Goal: Task Accomplishment & Management: Manage account settings

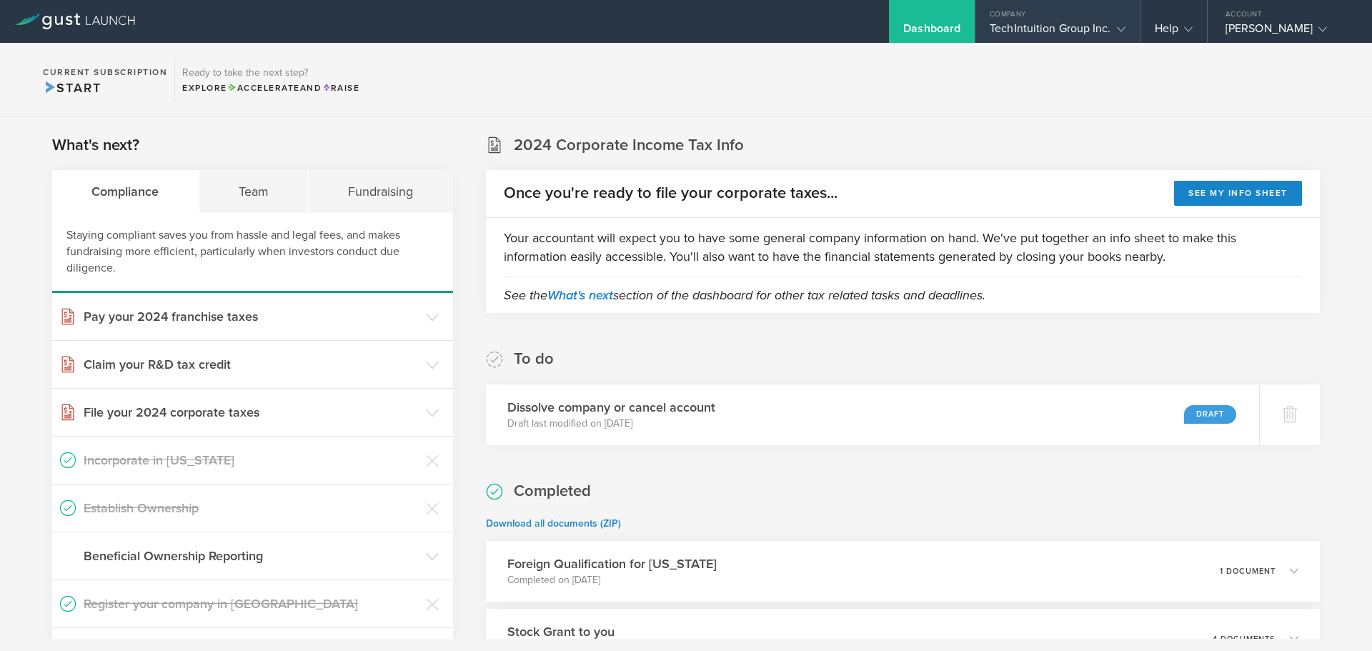
click at [1040, 25] on div "TechIntuition Group Inc." at bounding box center [1057, 31] width 135 height 21
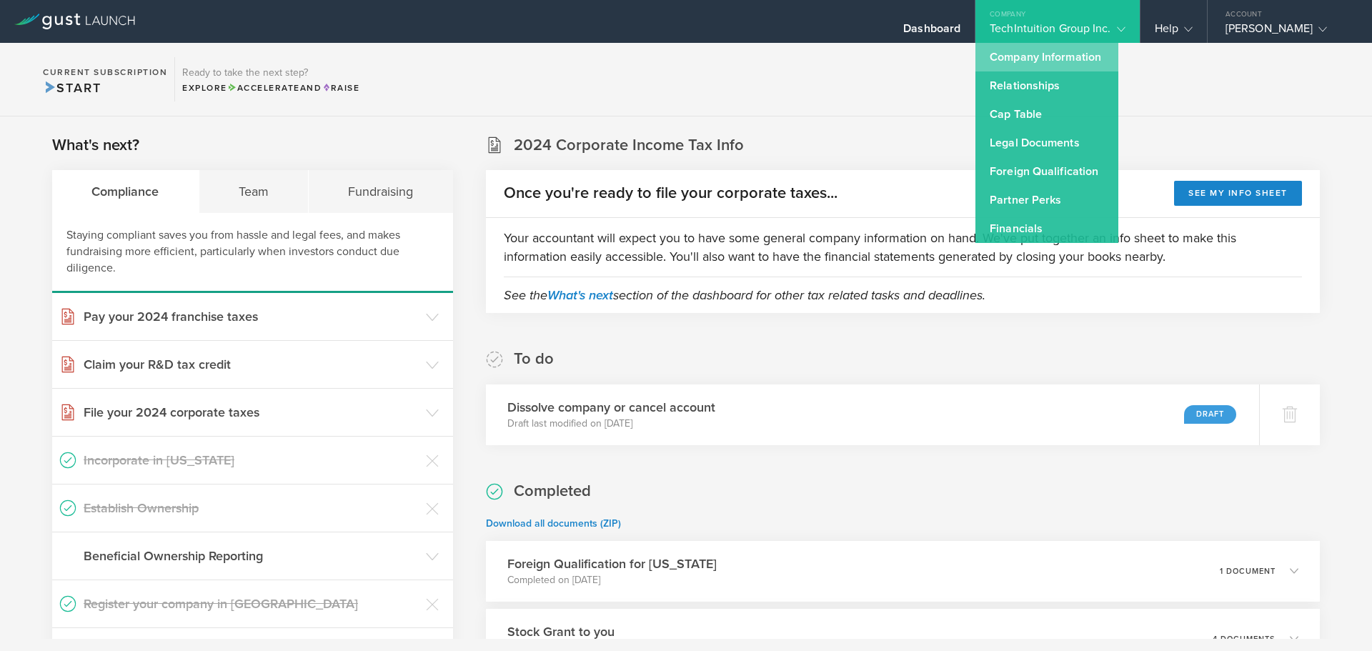
click at [1017, 59] on link "Company Information" at bounding box center [1046, 57] width 143 height 29
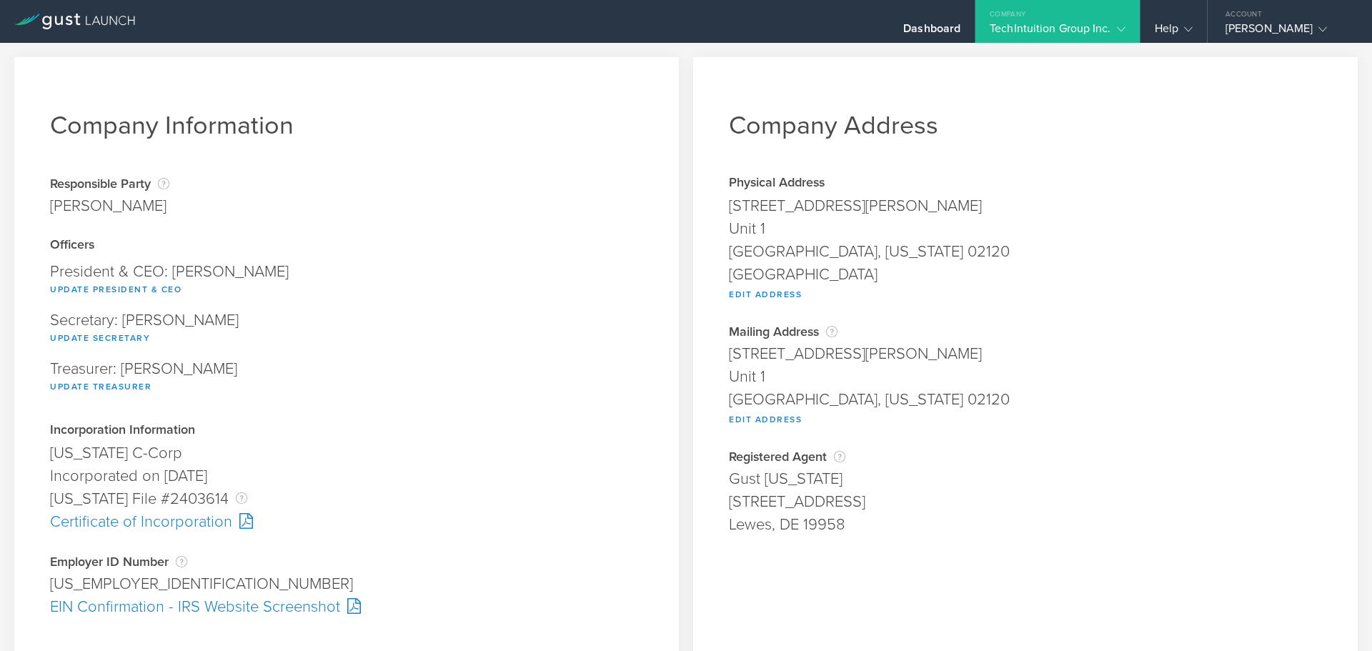
scroll to position [1, 0]
click at [926, 17] on div "Dashboard" at bounding box center [932, 21] width 86 height 43
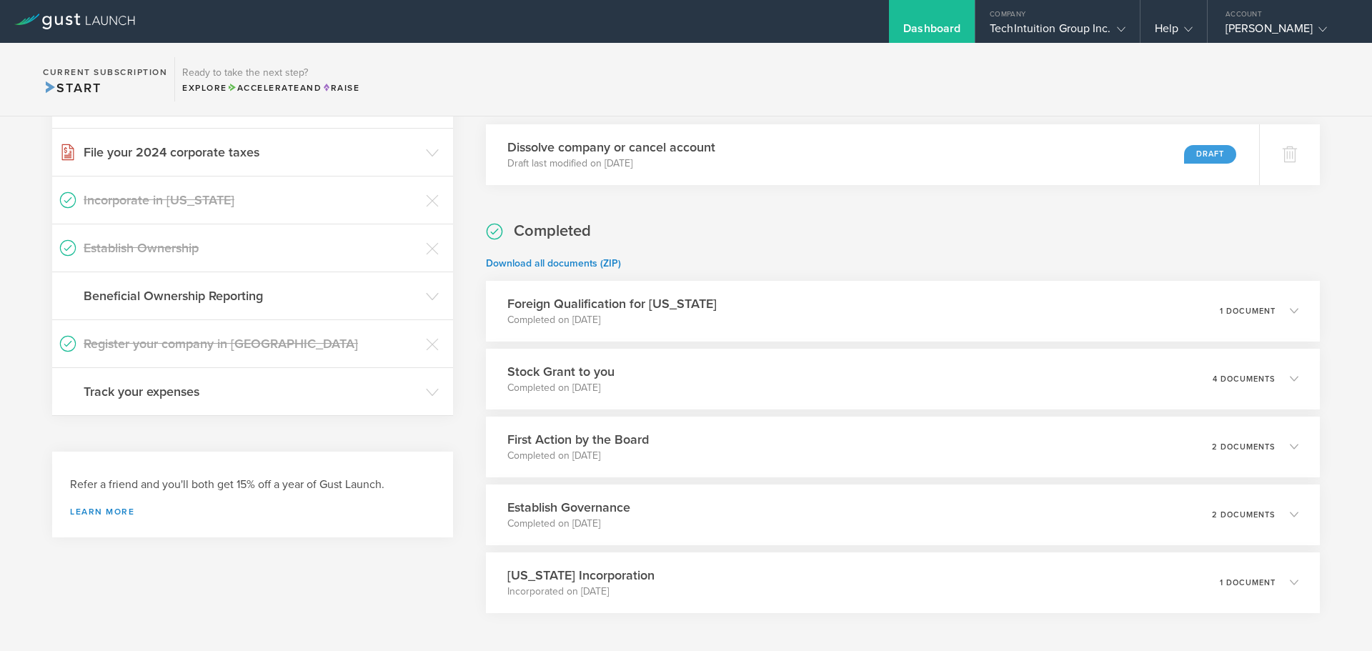
scroll to position [324, 0]
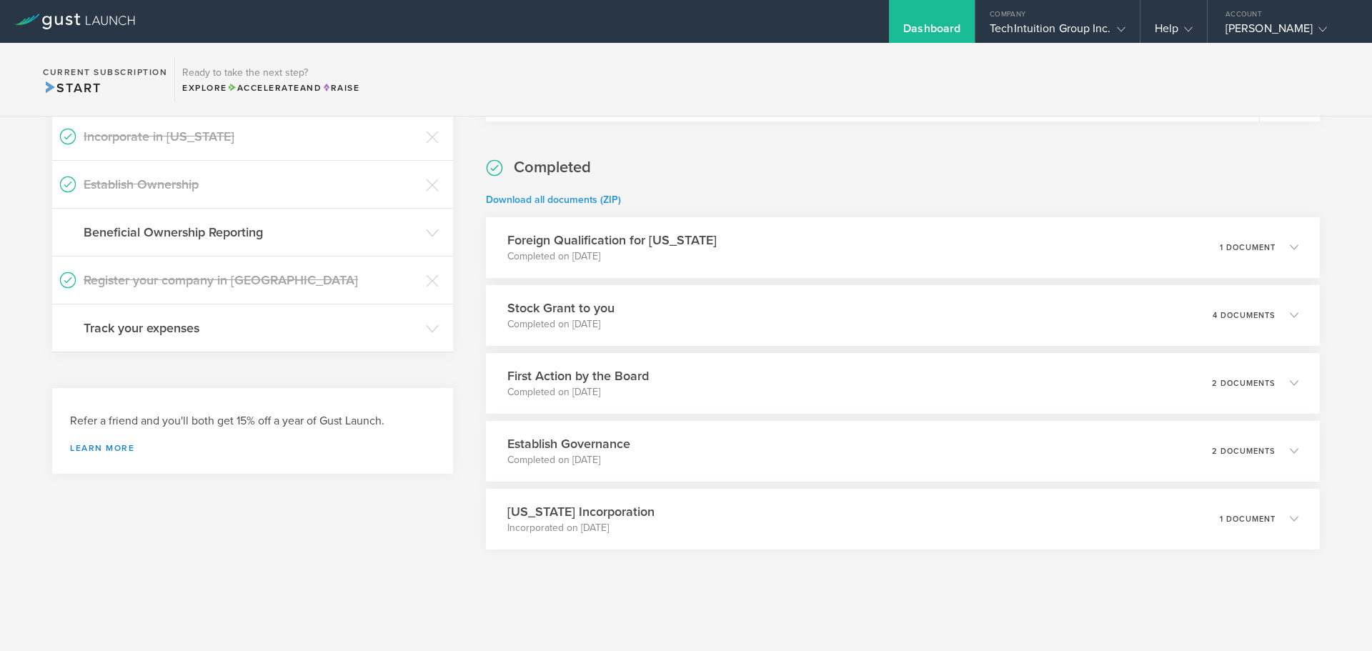
click at [604, 200] on link "Download all documents (ZIP)" at bounding box center [553, 200] width 135 height 12
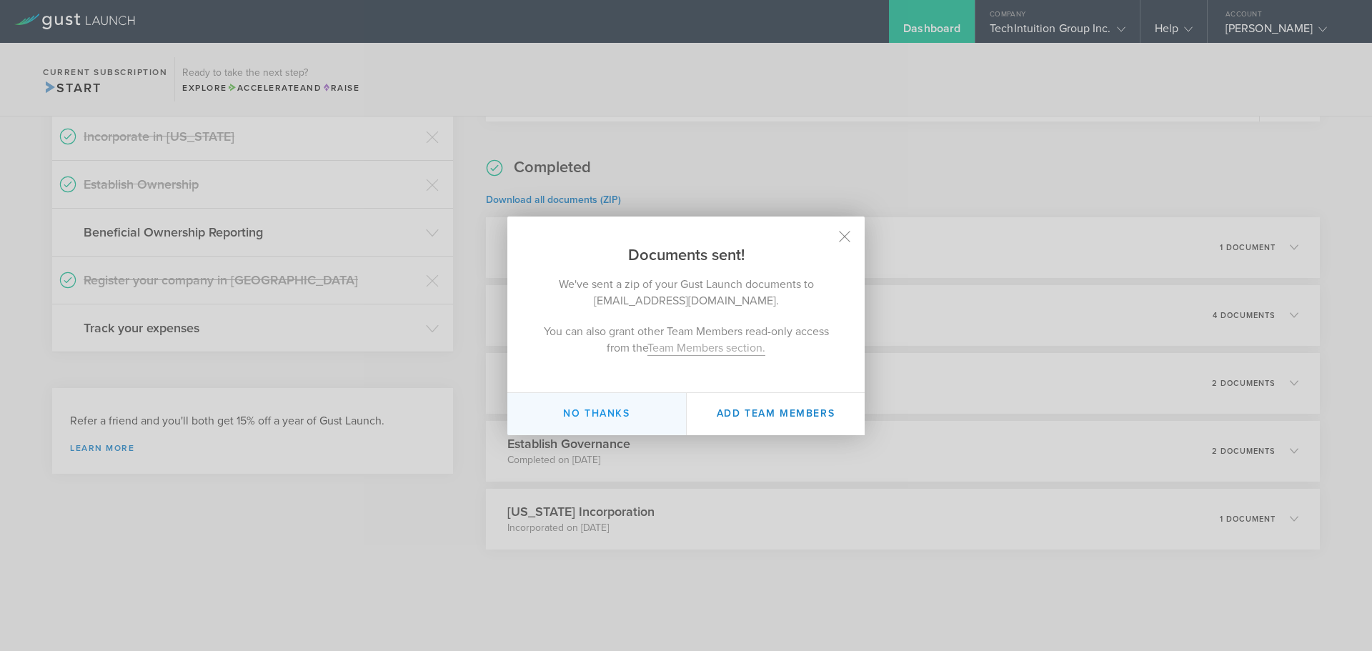
click at [597, 402] on button "No thanks" at bounding box center [596, 414] width 179 height 42
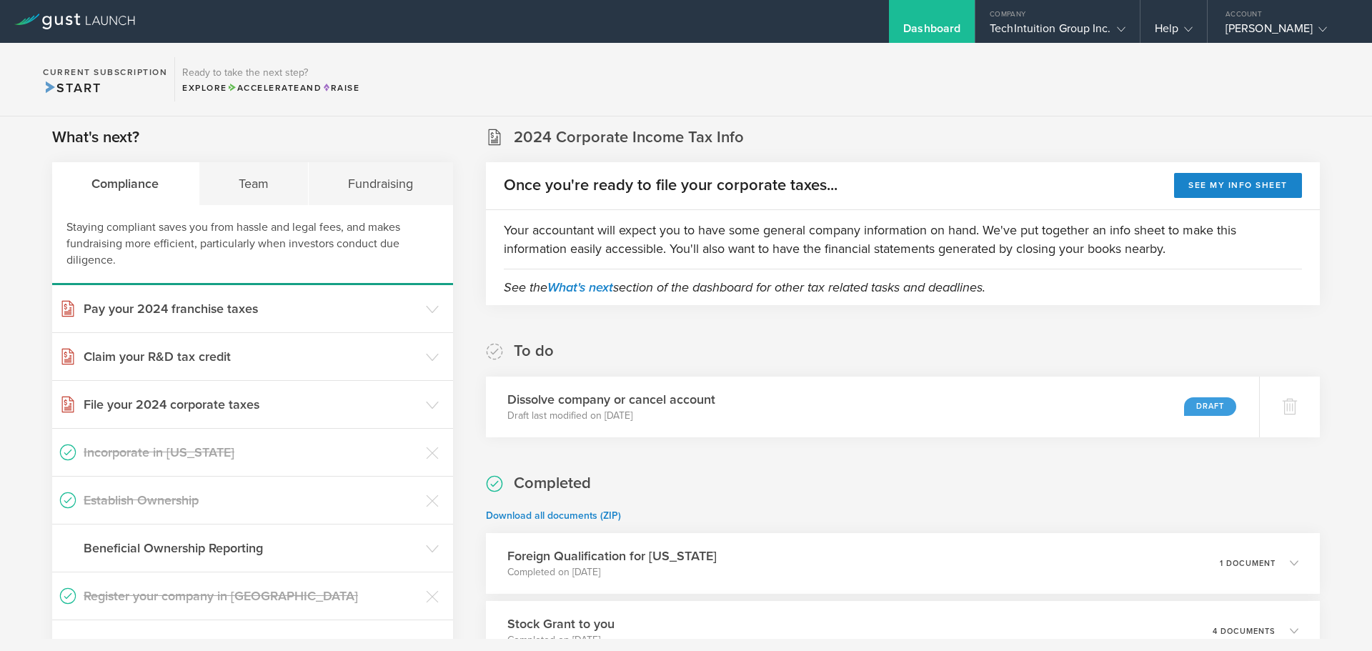
scroll to position [0, 0]
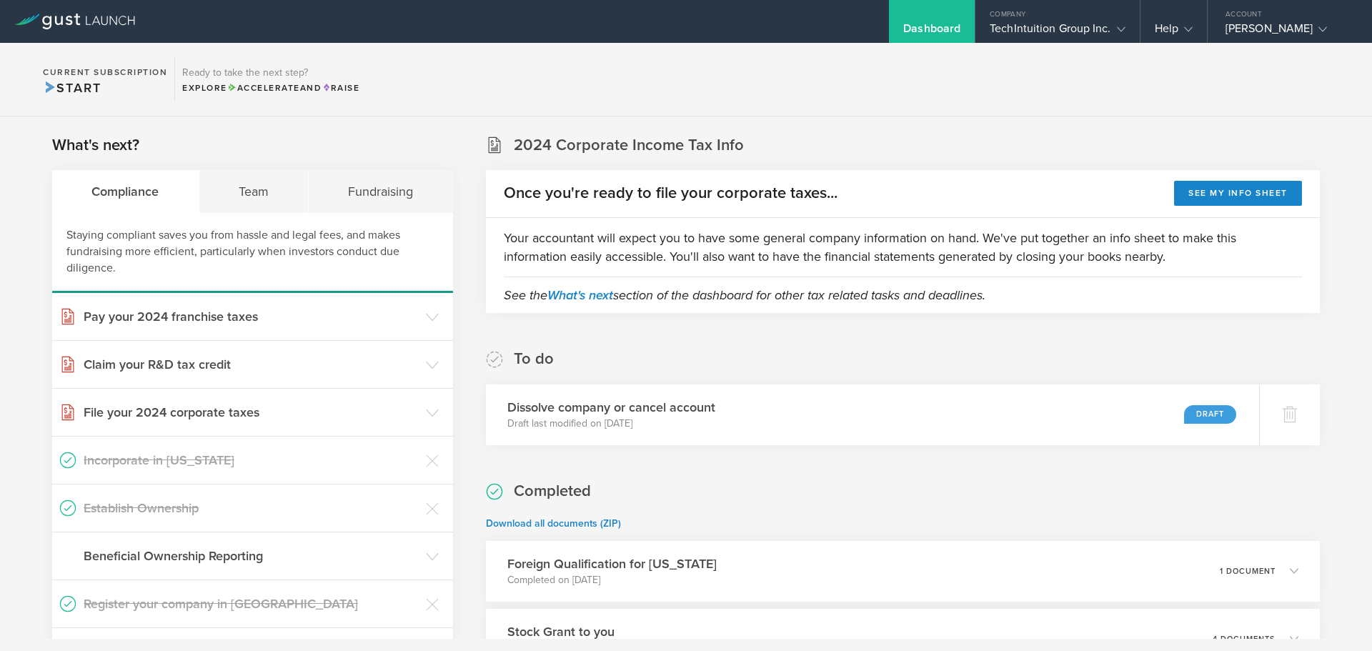
click at [832, 363] on div "To do Dissolve company or cancel account Draft last modified on [DATE] Draft" at bounding box center [903, 397] width 834 height 96
click at [1012, 29] on div "TechIntuition Group Inc." at bounding box center [1057, 31] width 135 height 21
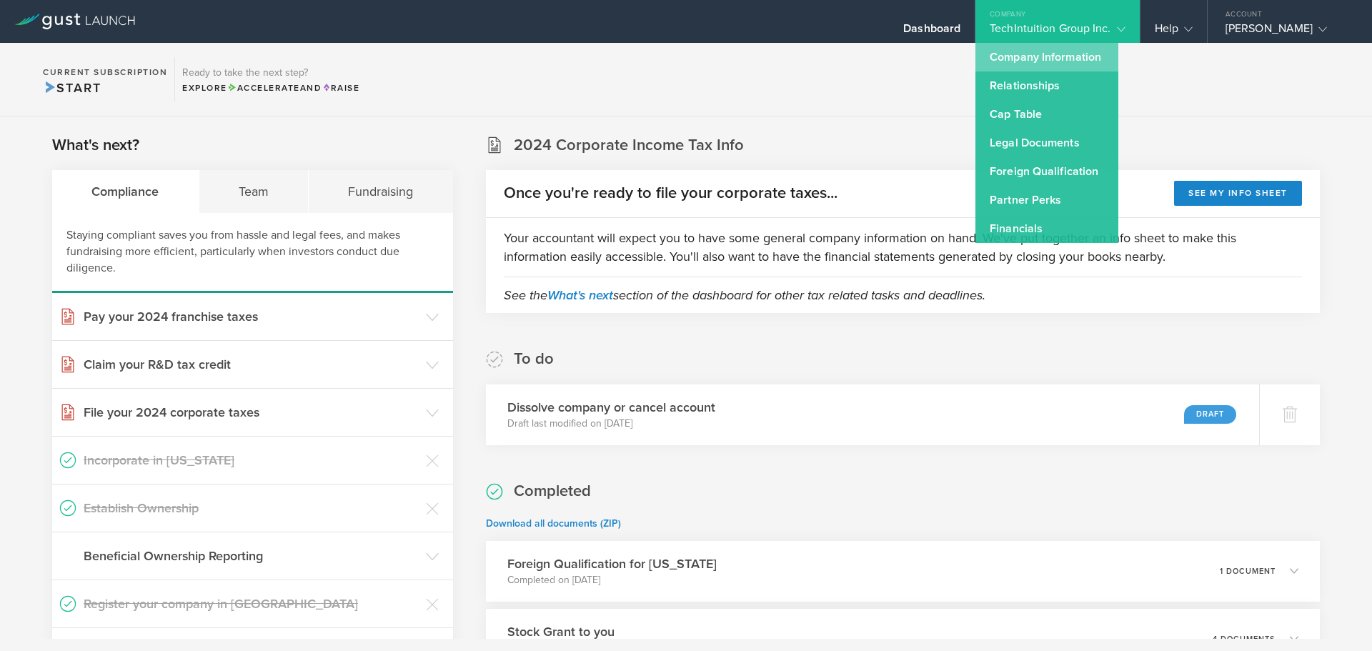
click at [1006, 56] on link "Company Information" at bounding box center [1046, 57] width 143 height 29
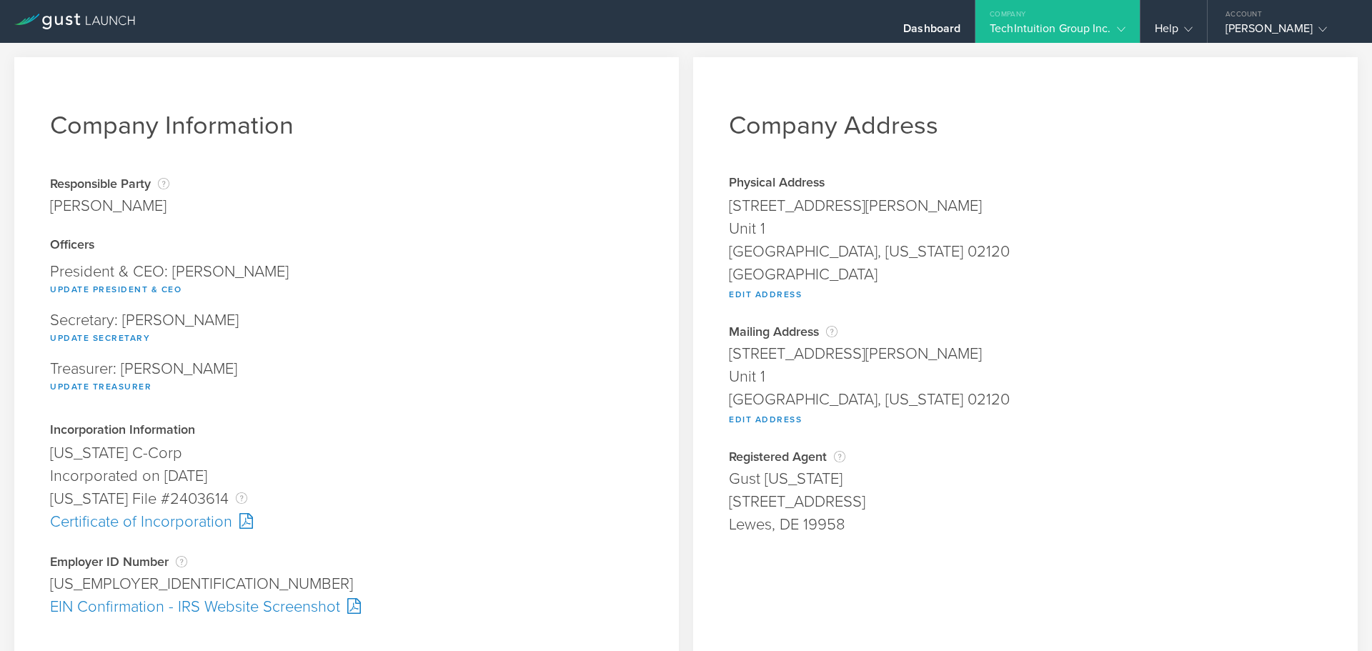
click at [1053, 26] on div "TechIntuition Group Inc." at bounding box center [1057, 31] width 135 height 21
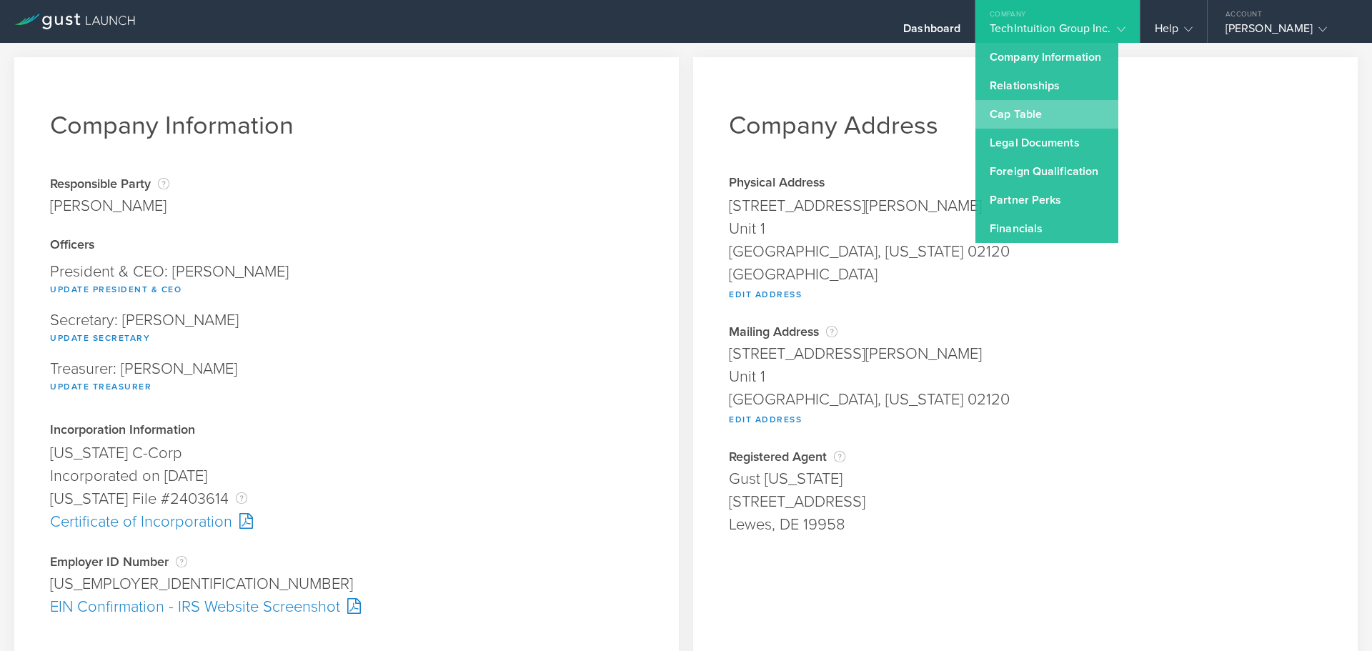
click at [1030, 114] on link "Cap Table" at bounding box center [1046, 114] width 143 height 29
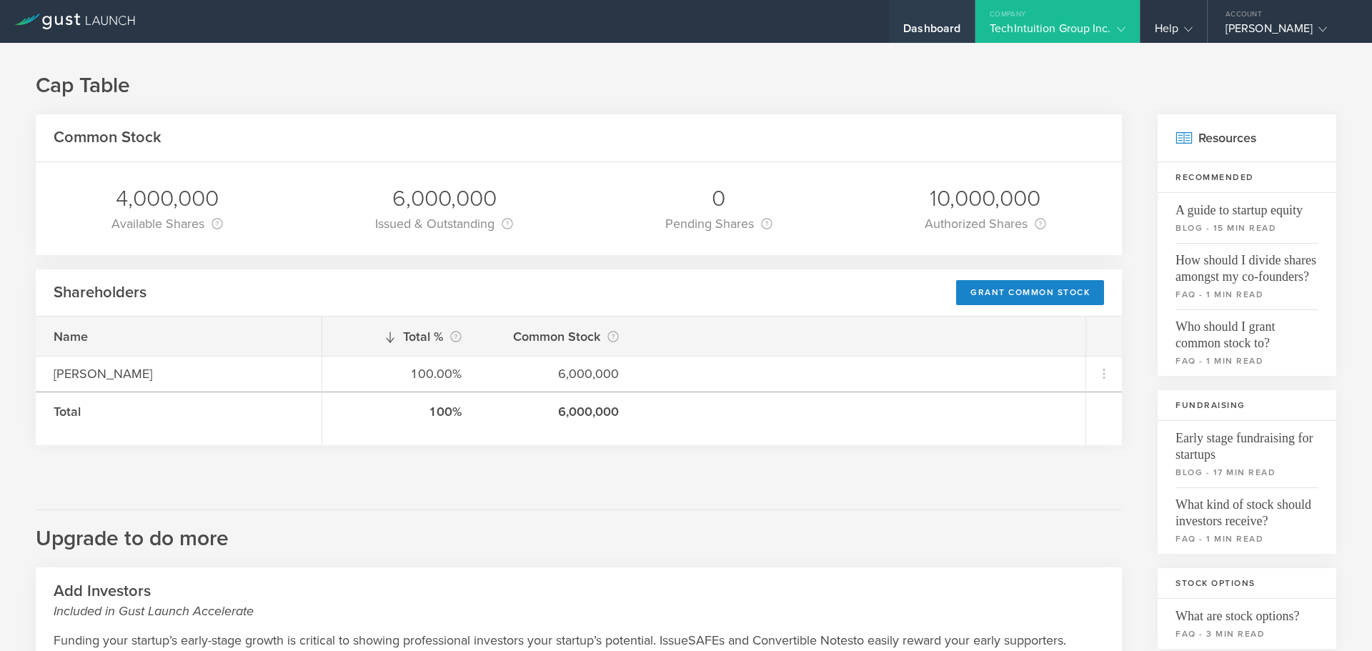
click at [940, 35] on div "Dashboard" at bounding box center [931, 31] width 57 height 21
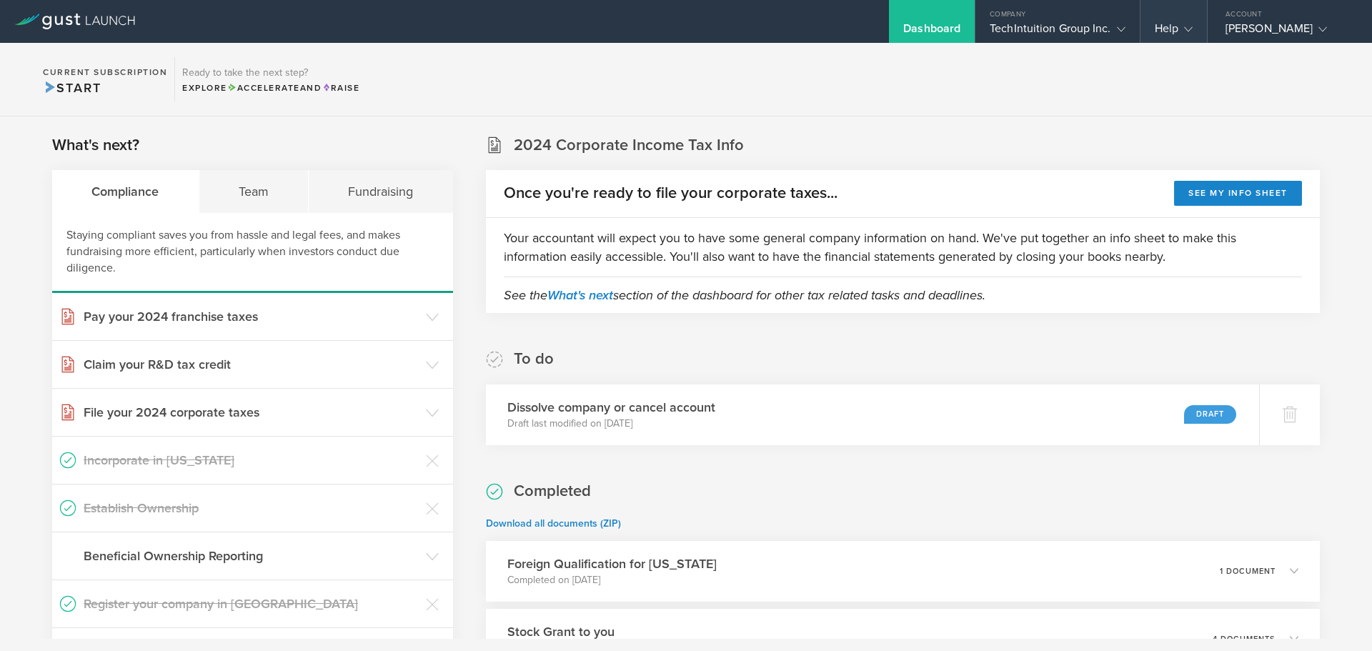
click at [1169, 24] on div "Help" at bounding box center [1174, 31] width 38 height 21
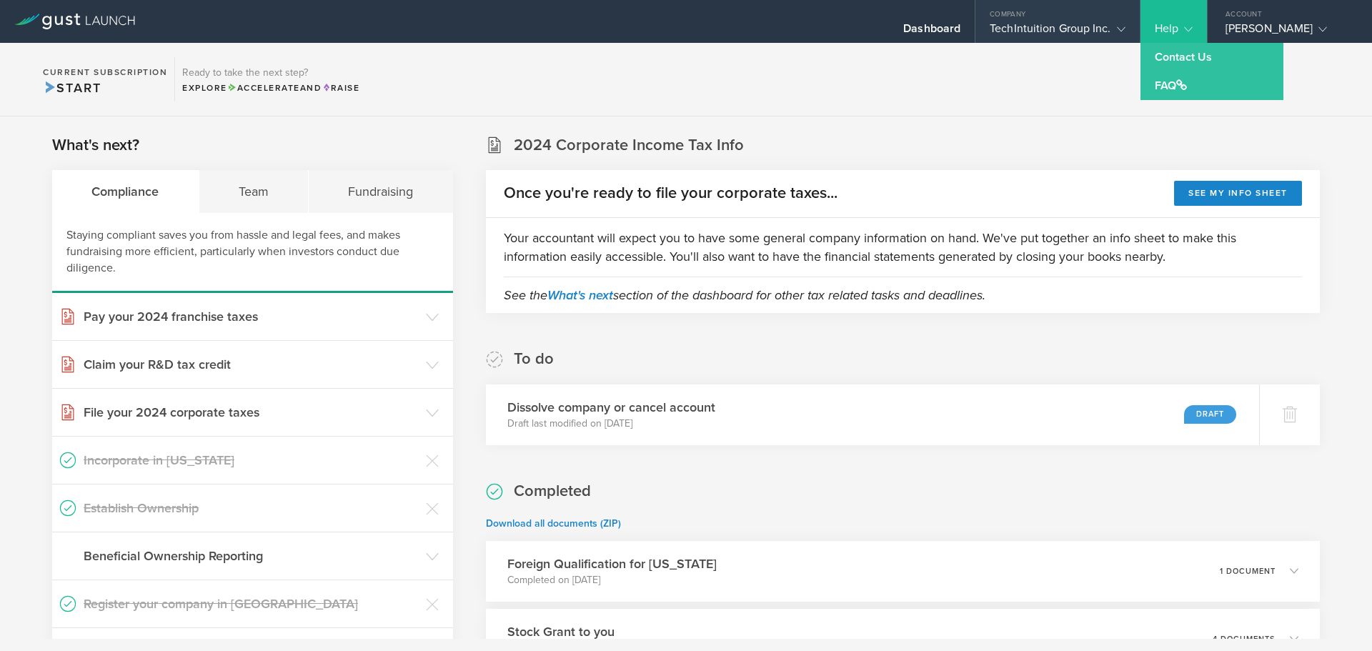
click at [1078, 25] on div "TechIntuition Group Inc." at bounding box center [1057, 31] width 135 height 21
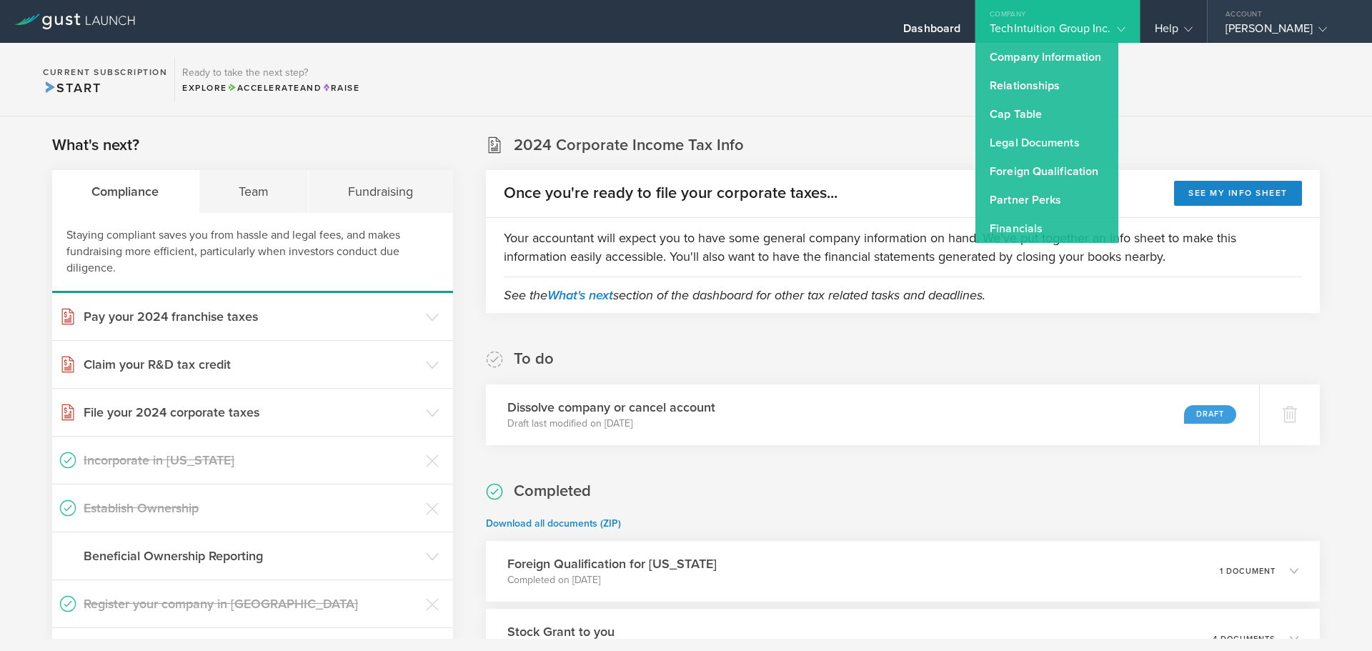
click at [1275, 20] on div "Account" at bounding box center [1289, 10] width 164 height 21
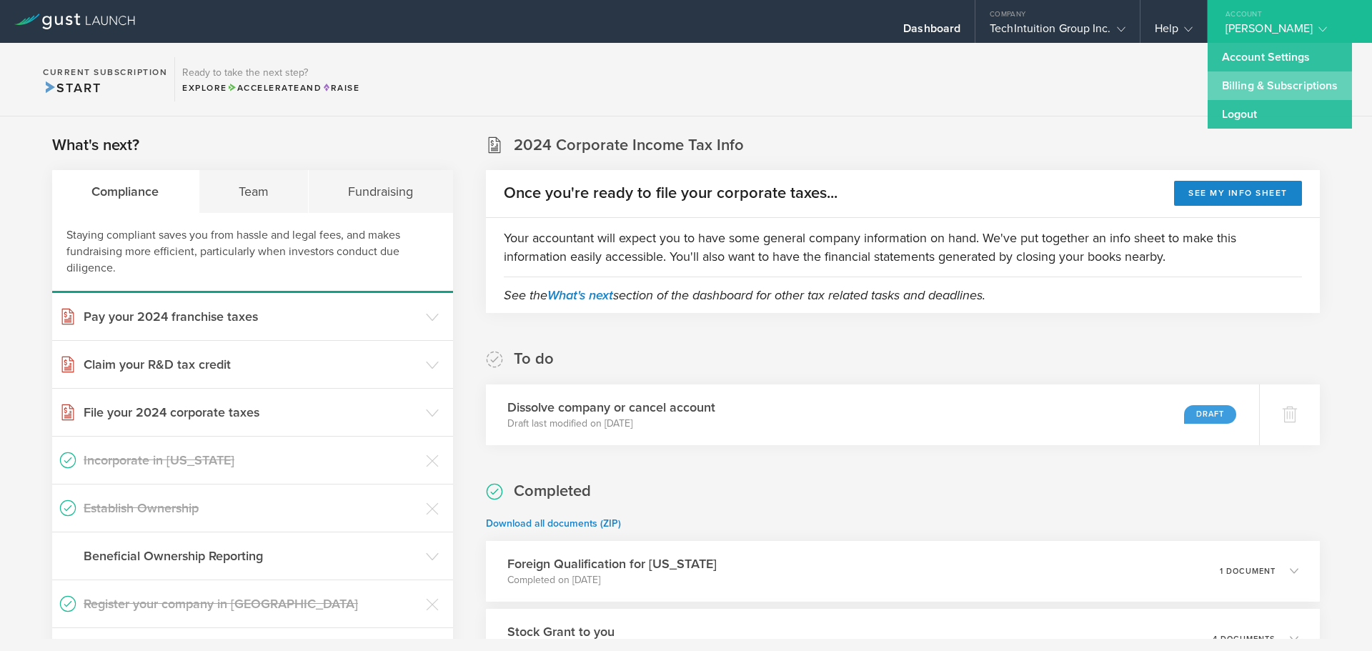
click at [1259, 84] on link "Billing & Subscriptions" at bounding box center [1279, 85] width 144 height 29
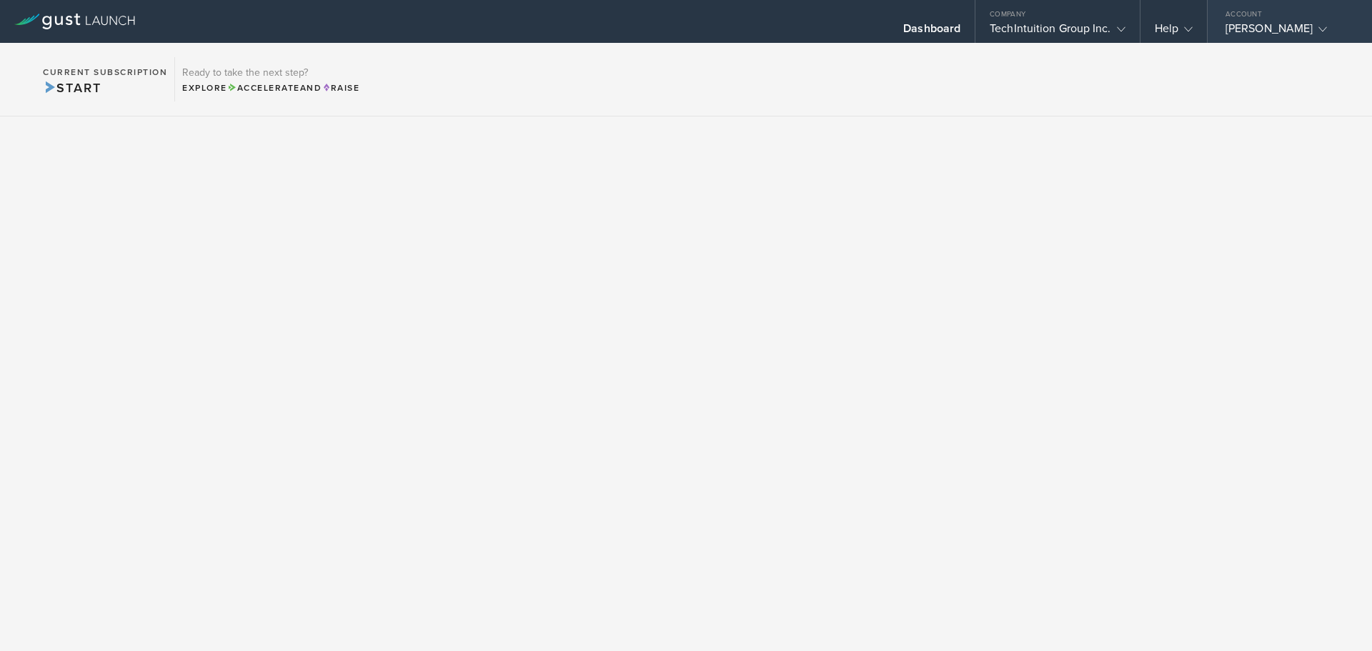
click at [1276, 21] on div "[PERSON_NAME]" at bounding box center [1285, 31] width 121 height 21
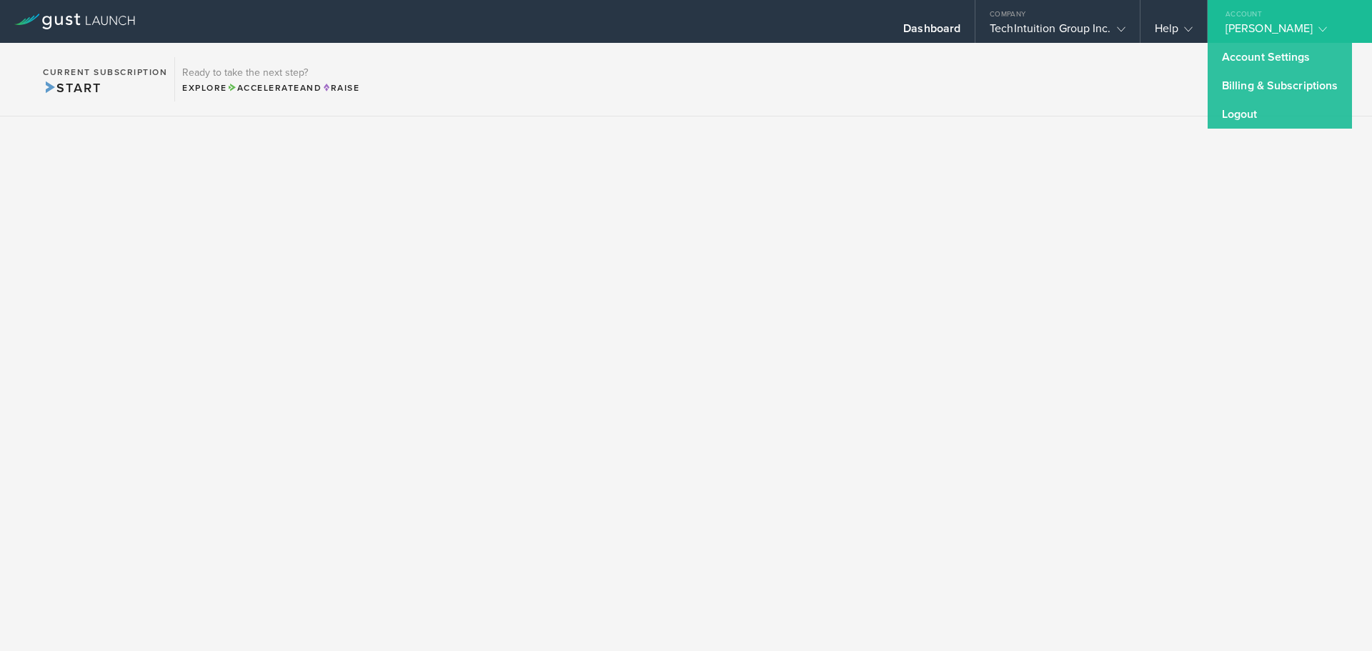
click at [792, 111] on section "Current Subscription Start Ready to take the next step? Explore Accelerate and …" at bounding box center [686, 80] width 1372 height 74
